Goal: Task Accomplishment & Management: Complete application form

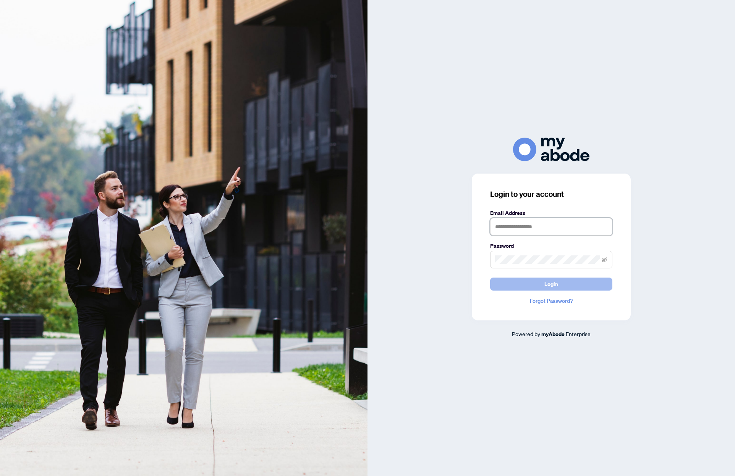
type input "**********"
drag, startPoint x: 542, startPoint y: 281, endPoint x: 358, endPoint y: 3, distance: 333.0
click at [538, 276] on form "**********" at bounding box center [551, 250] width 122 height 82
click at [550, 282] on span "Login" at bounding box center [552, 284] width 14 height 12
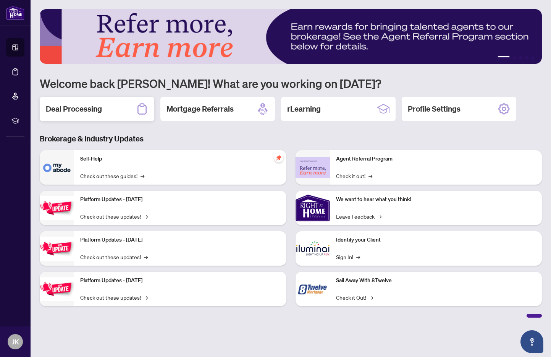
click at [86, 100] on div "Deal Processing" at bounding box center [97, 109] width 115 height 24
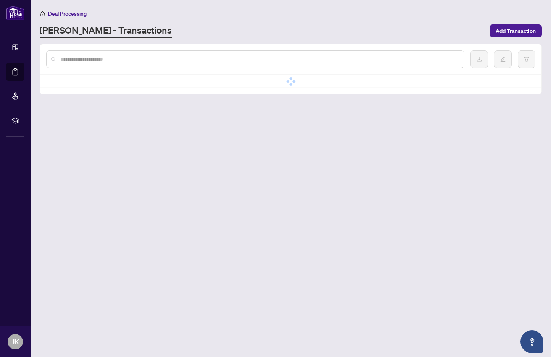
click at [86, 100] on main "Deal Processing RAHR - Transactions Add Transaction No data No data" at bounding box center [291, 178] width 521 height 357
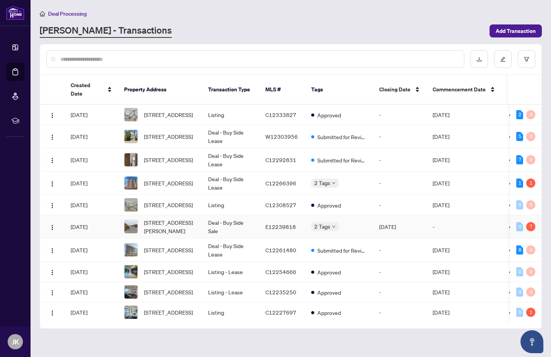
click at [158, 219] on span "A1-25 Milliken Blvd, Toronto, Ontario M1V 5H8, Canada" at bounding box center [170, 226] width 52 height 17
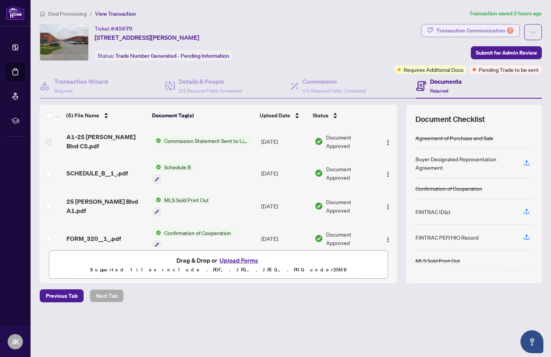
click at [464, 33] on div "Transaction Communication 7" at bounding box center [475, 30] width 77 height 12
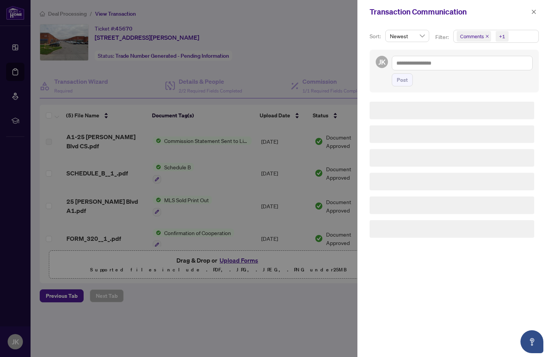
click at [322, 39] on div at bounding box center [275, 178] width 551 height 357
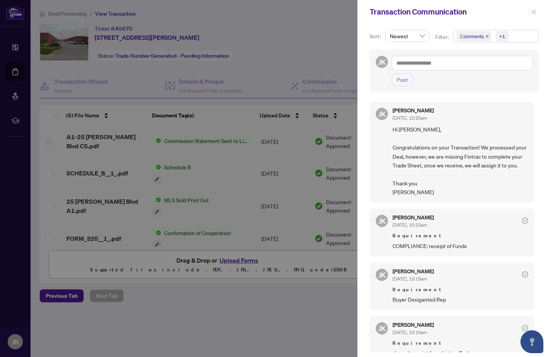
click at [536, 15] on span "button" at bounding box center [534, 12] width 5 height 12
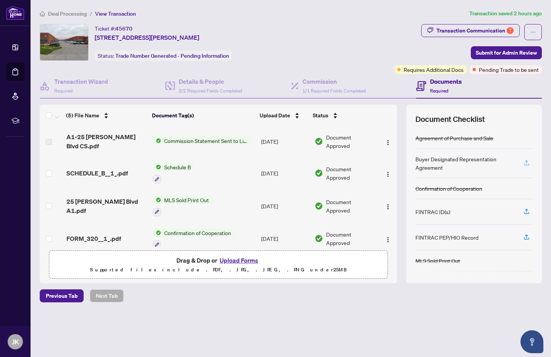
click at [530, 164] on button "button" at bounding box center [527, 163] width 12 height 13
click at [529, 163] on icon "button" at bounding box center [527, 162] width 7 height 7
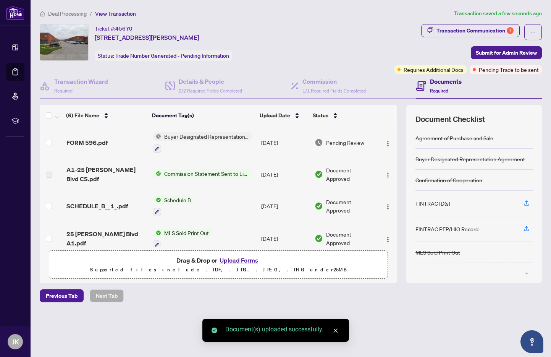
scroll to position [68, 0]
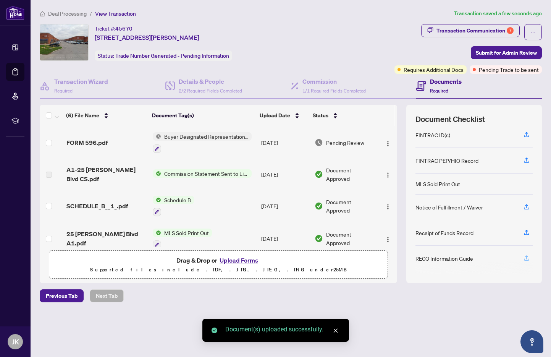
click at [529, 259] on icon "button" at bounding box center [526, 259] width 5 height 2
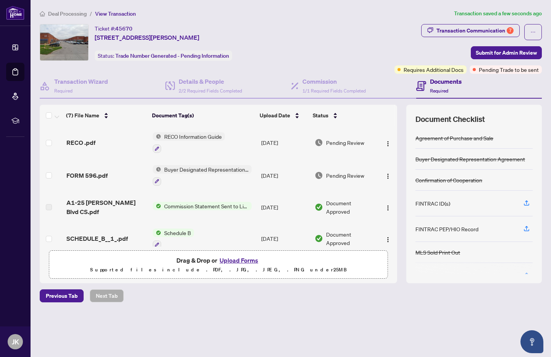
scroll to position [64, 0]
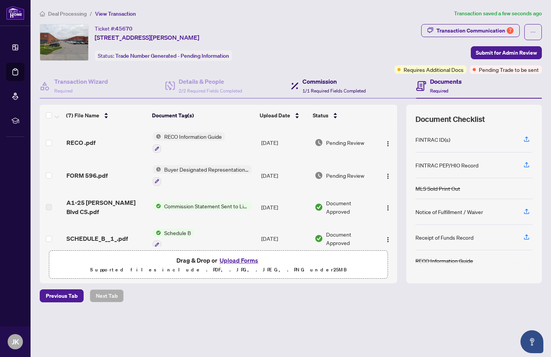
click at [326, 88] on span "1/1 Required Fields Completed" at bounding box center [334, 91] width 63 height 6
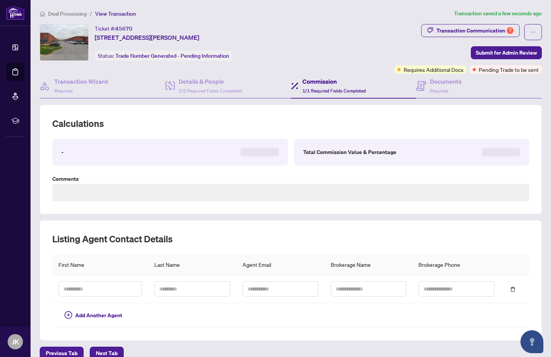
type textarea "**********"
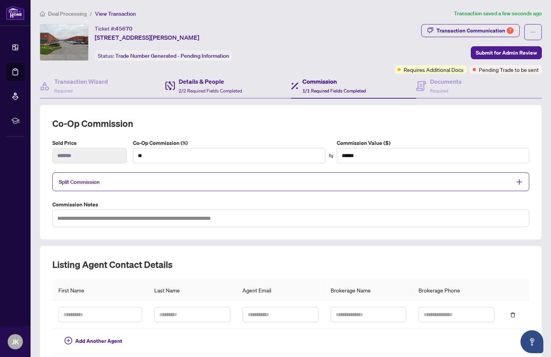
click at [246, 83] on div "Details & People 2/2 Required Fields Completed" at bounding box center [228, 86] width 126 height 25
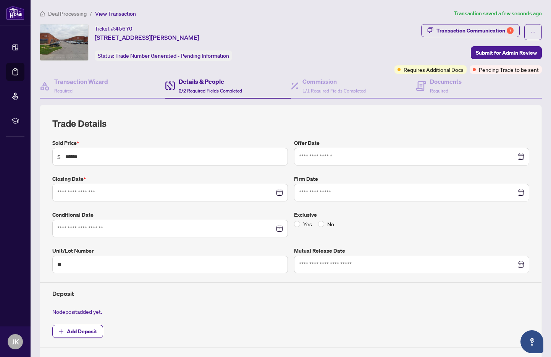
type input "**********"
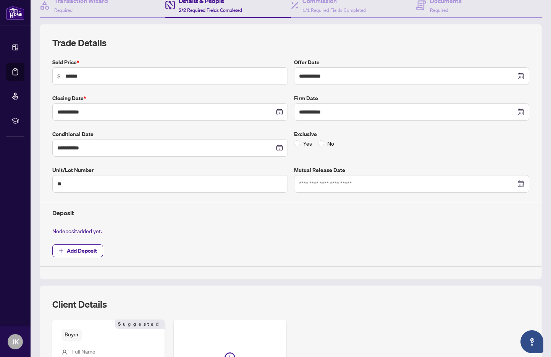
scroll to position [87, 0]
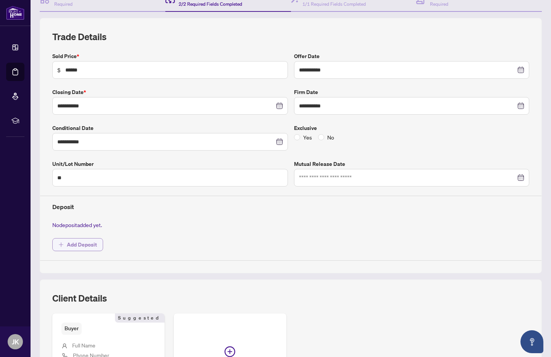
click at [90, 245] on span "Add Deposit" at bounding box center [82, 244] width 30 height 12
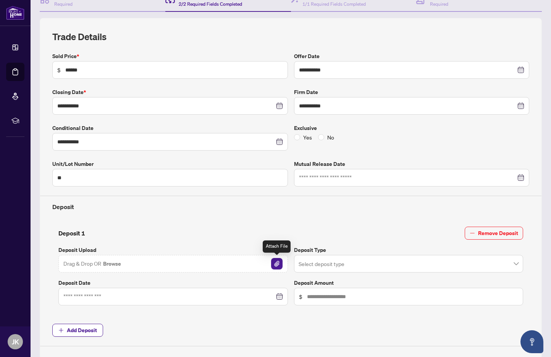
click at [271, 262] on img "button" at bounding box center [276, 263] width 11 height 11
click at [376, 266] on input "search" at bounding box center [406, 264] width 214 height 17
click at [356, 238] on div "Deposit 1 Remove Deposit" at bounding box center [290, 233] width 465 height 13
click at [325, 270] on input "search" at bounding box center [406, 264] width 214 height 17
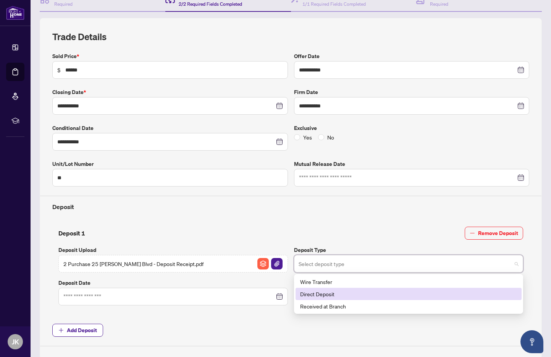
click at [339, 293] on div "Direct Deposit" at bounding box center [408, 294] width 217 height 8
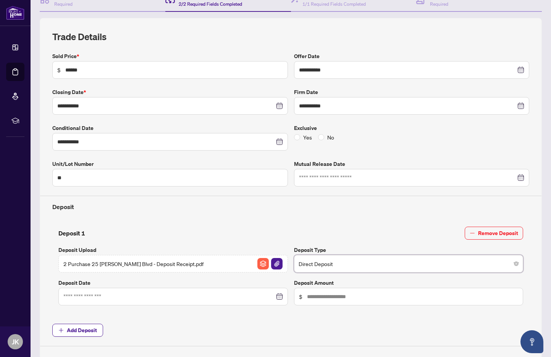
click at [311, 267] on span "Direct Deposit" at bounding box center [409, 263] width 221 height 15
click at [192, 299] on input at bounding box center [168, 296] width 211 height 8
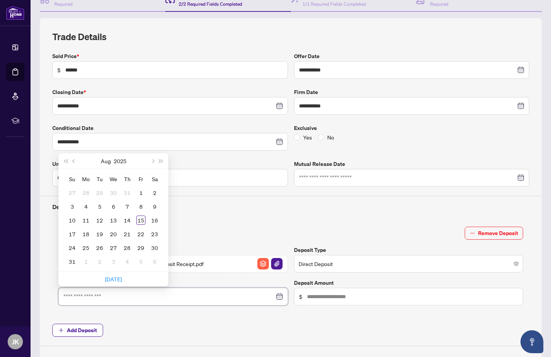
scroll to position [87, 0]
type input "**********"
click at [75, 161] on span "Previous month (PageUp)" at bounding box center [75, 161] width 4 height 4
type input "**********"
click at [126, 221] on div "17" at bounding box center [127, 220] width 9 height 9
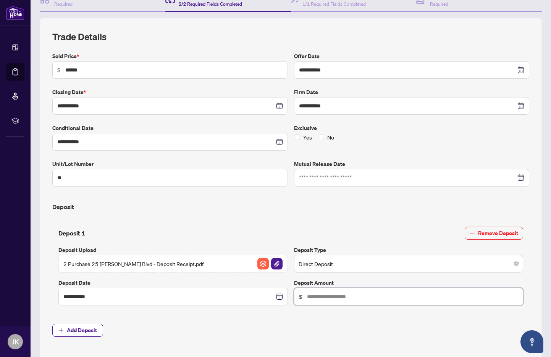
click at [318, 297] on input "text" at bounding box center [413, 296] width 212 height 8
type input "******"
click at [247, 326] on span "Add Deposit" at bounding box center [290, 330] width 477 height 13
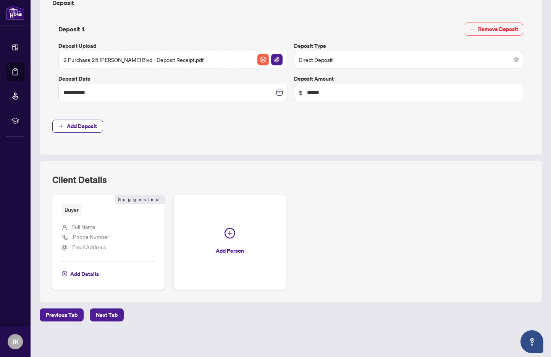
scroll to position [0, 0]
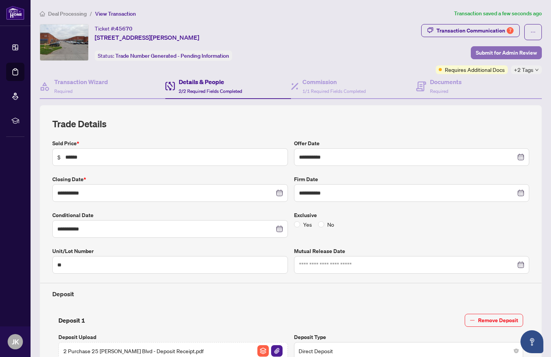
click at [485, 52] on span "Submit for Admin Review" at bounding box center [506, 53] width 61 height 12
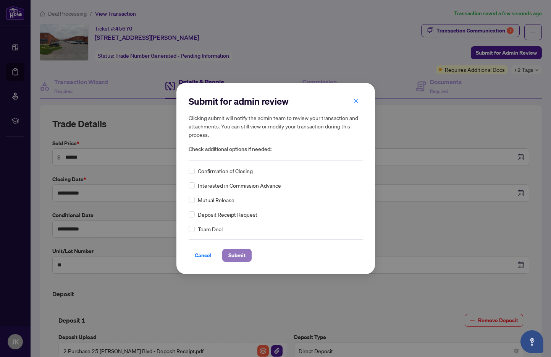
click at [241, 256] on span "Submit" at bounding box center [237, 255] width 17 height 12
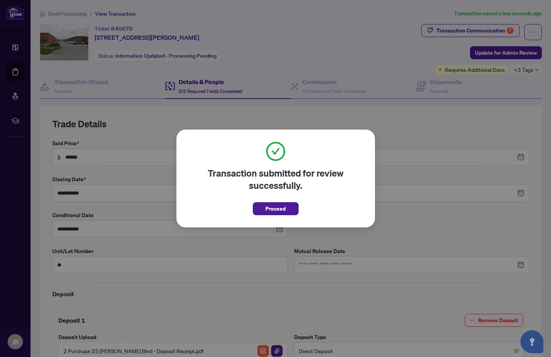
drag, startPoint x: 284, startPoint y: 214, endPoint x: 280, endPoint y: 212, distance: 4.5
click at [284, 214] on span "Proceed" at bounding box center [276, 209] width 20 height 12
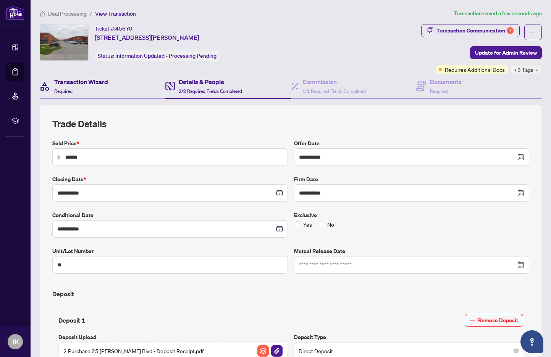
click at [105, 82] on h4 "Transaction Wizard" at bounding box center [81, 81] width 54 height 9
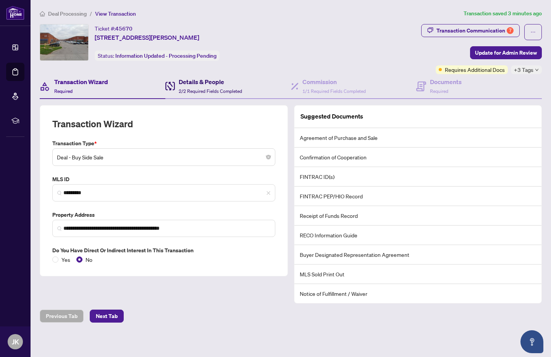
click at [190, 85] on h4 "Details & People" at bounding box center [210, 81] width 63 height 9
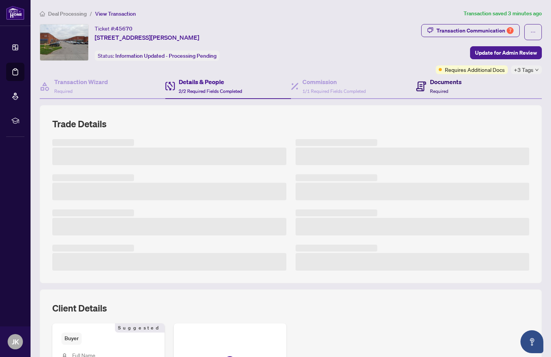
click at [438, 86] on div "Documents Required" at bounding box center [446, 86] width 32 height 18
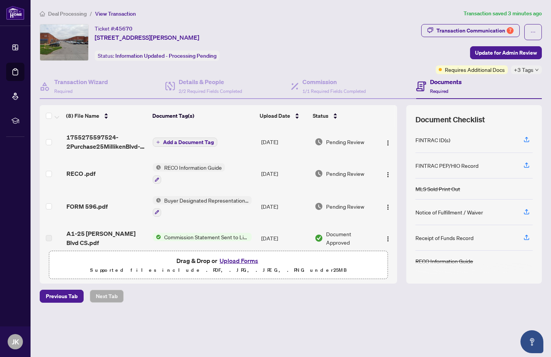
click at [281, 49] on div "Ticket #: 45670 A1-25 Milliken Blvd, Toronto, Ontario M1V 5H8, Canada Status: I…" at bounding box center [229, 42] width 379 height 37
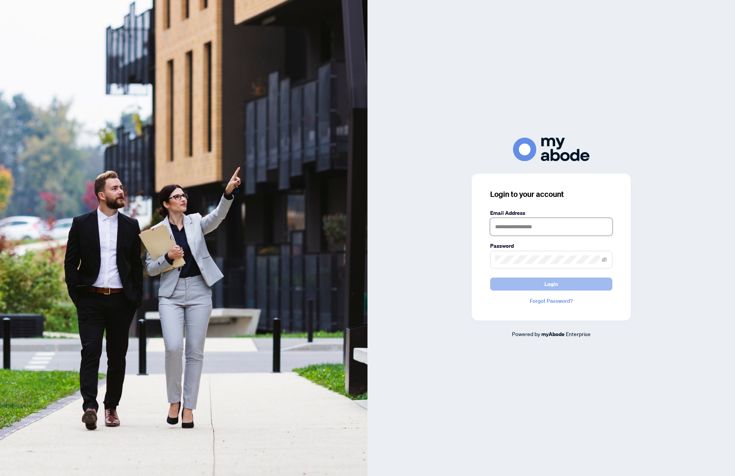
type input "**********"
click at [519, 282] on button "Login" at bounding box center [551, 283] width 122 height 13
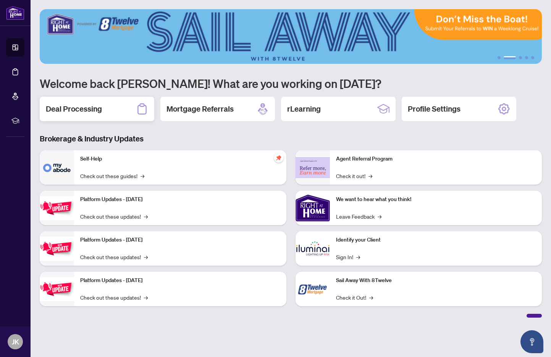
click at [104, 113] on div "Deal Processing" at bounding box center [97, 109] width 115 height 24
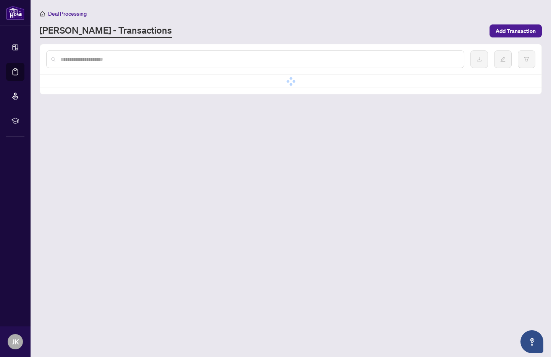
click at [104, 113] on main "Deal Processing RAHR - Transactions Add Transaction No data No data" at bounding box center [291, 178] width 521 height 357
